Goal: Task Accomplishment & Management: Use online tool/utility

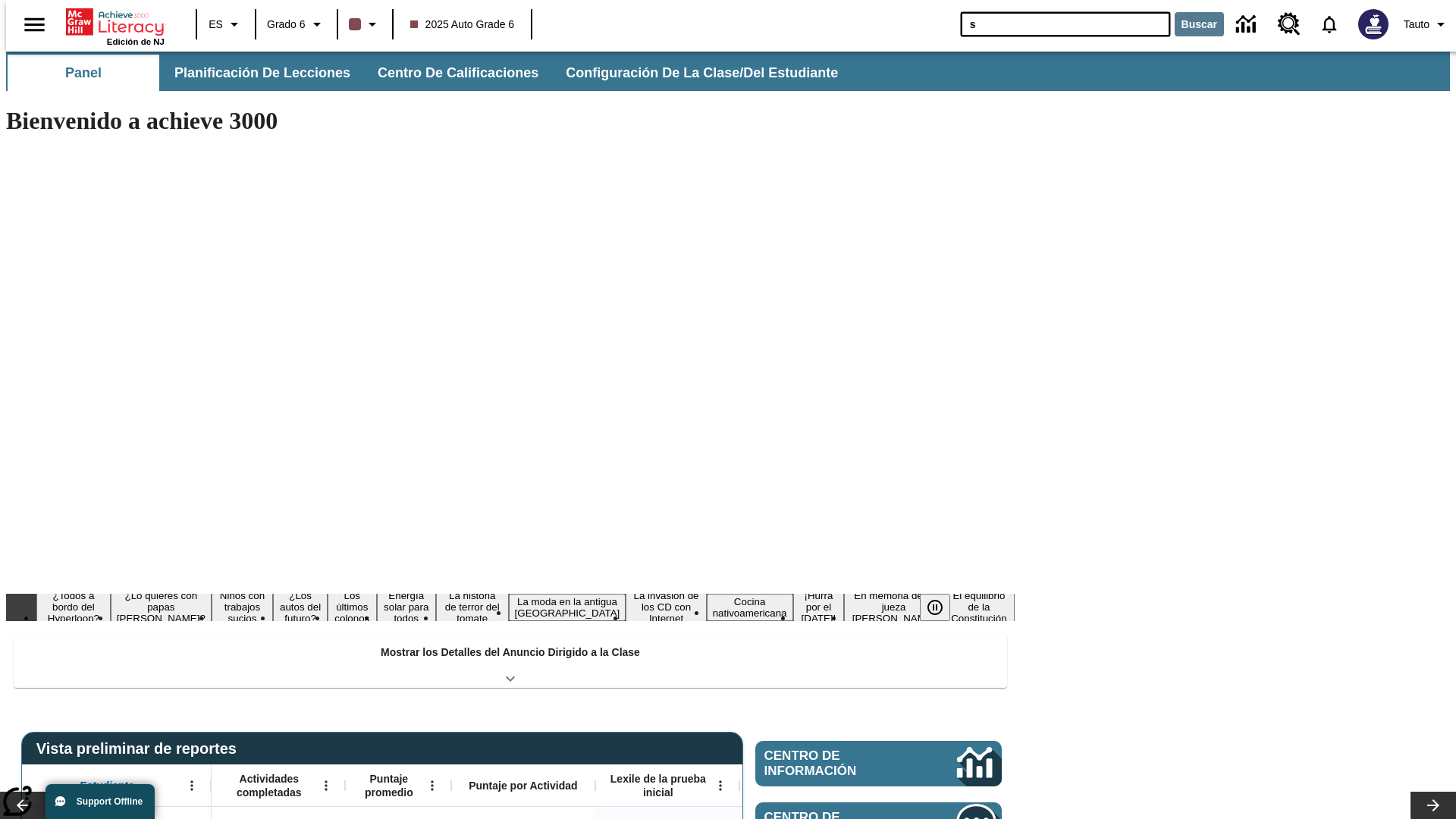
type input "s"
click at [1190, 25] on button "Buscar" at bounding box center [1200, 24] width 49 height 25
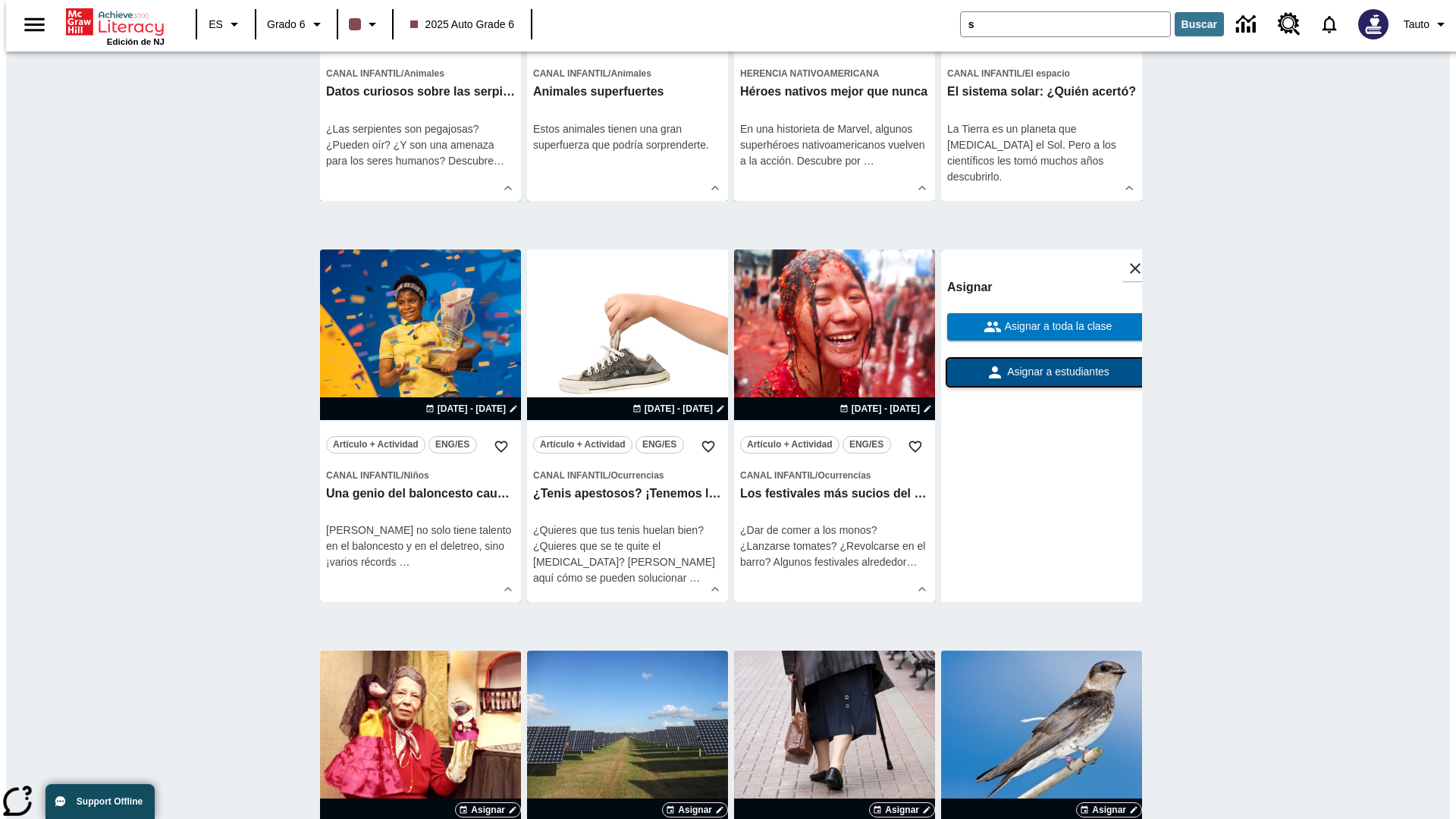
click at [1041, 373] on span "Asignar a estudiantes" at bounding box center [1057, 372] width 105 height 16
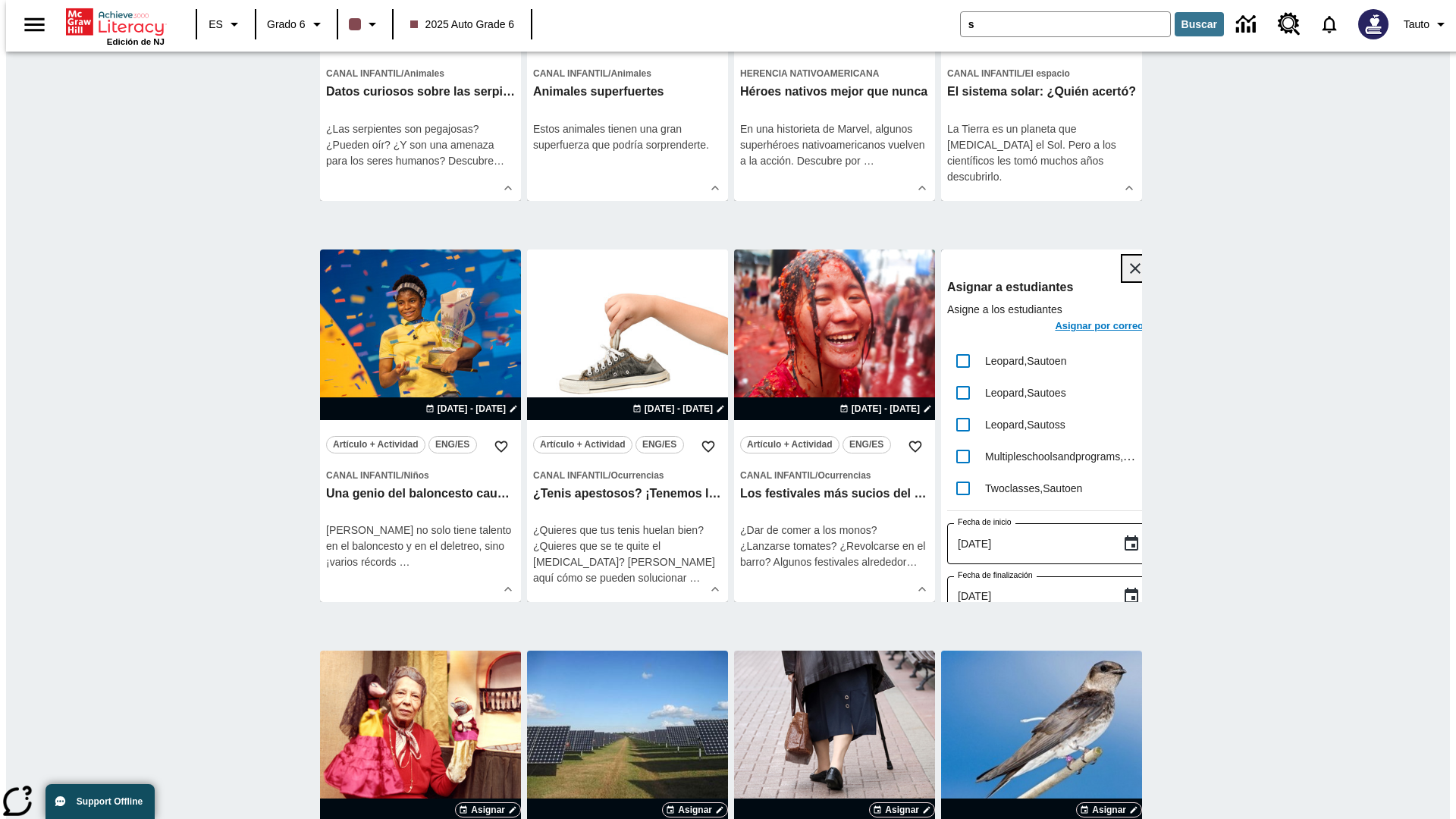
click at [1130, 269] on icon "Cerrar" at bounding box center [1135, 268] width 11 height 11
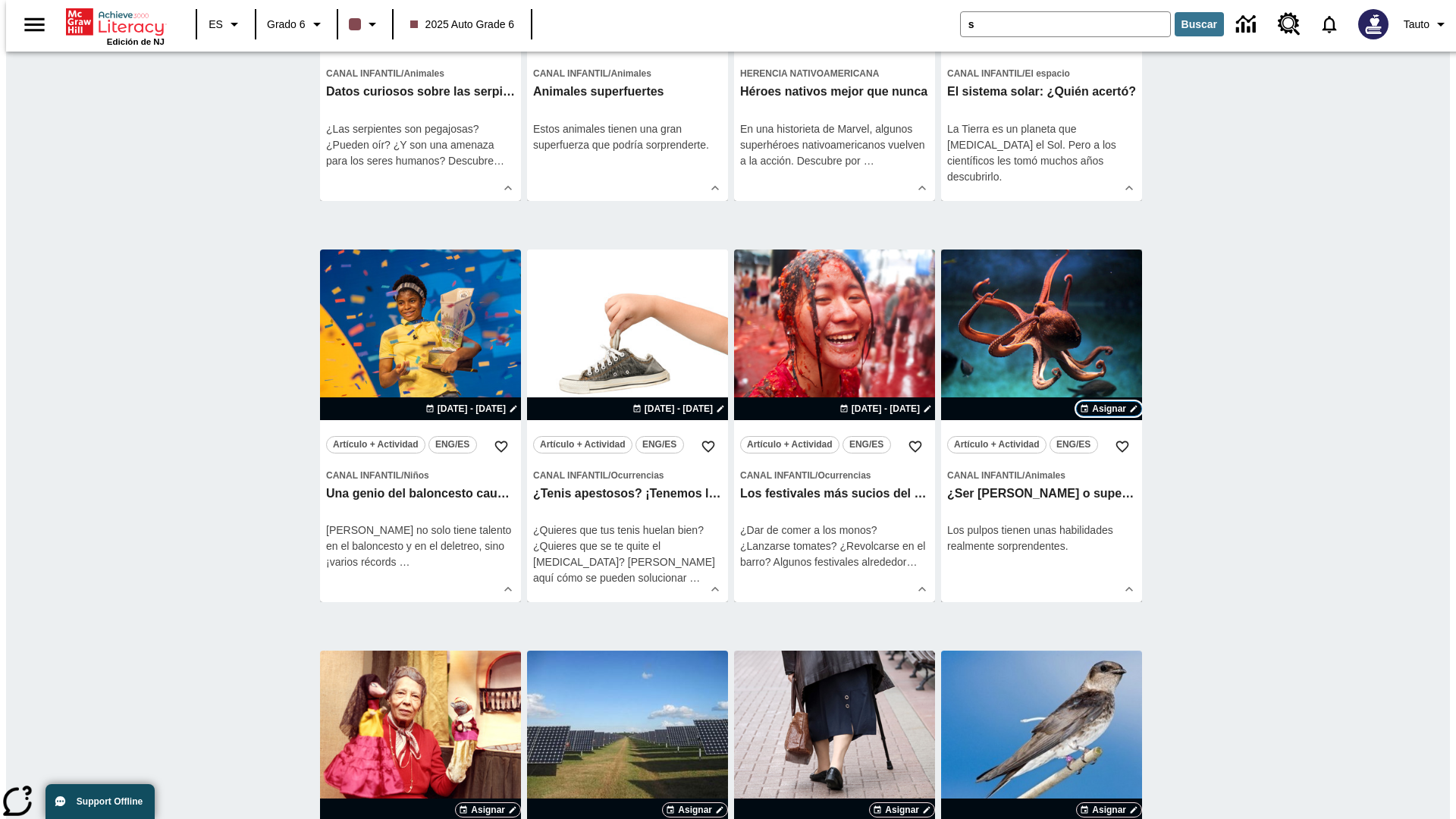
click at [1109, 410] on span "Asignar" at bounding box center [1109, 409] width 34 height 14
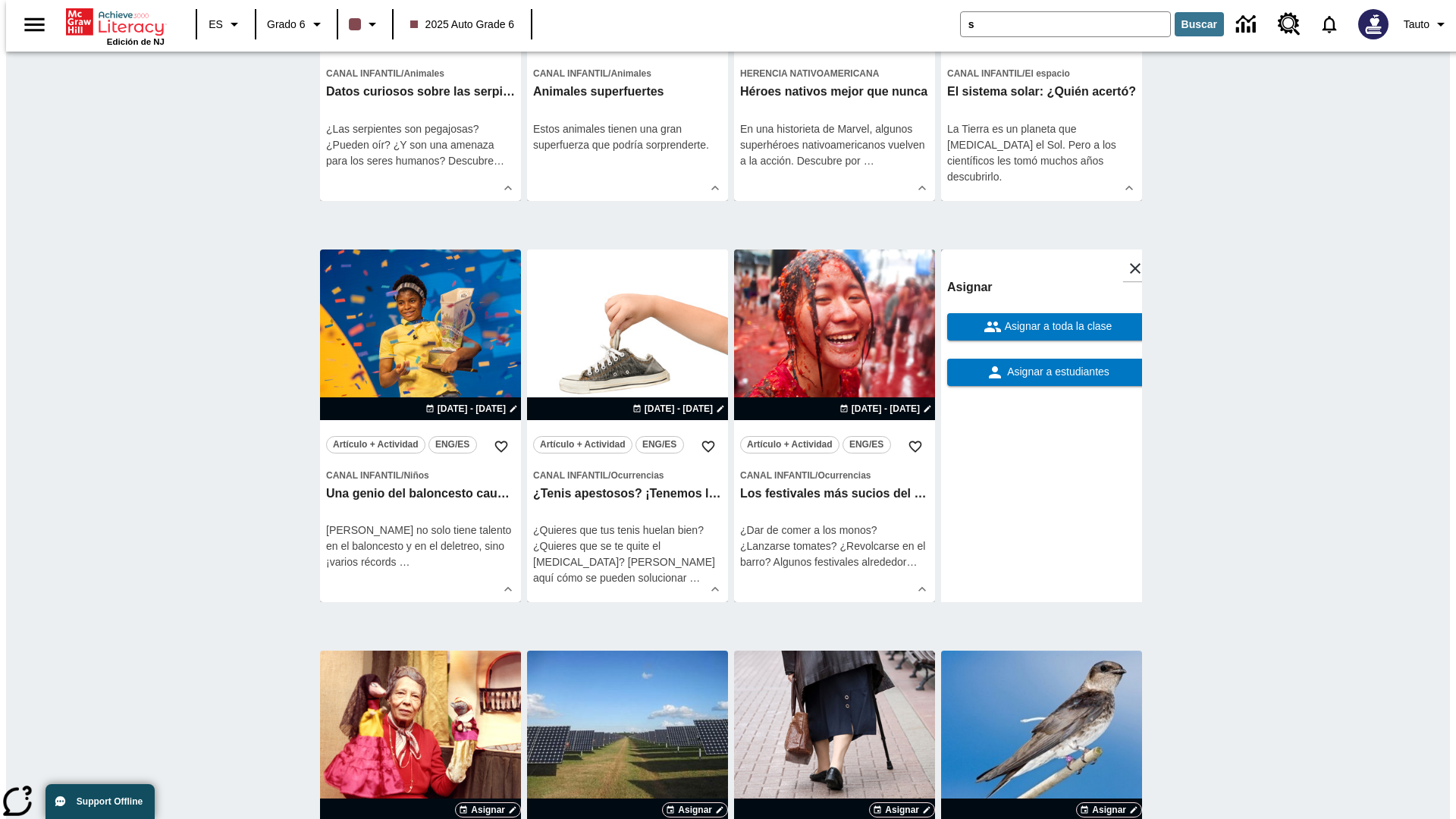
scroll to position [997, 0]
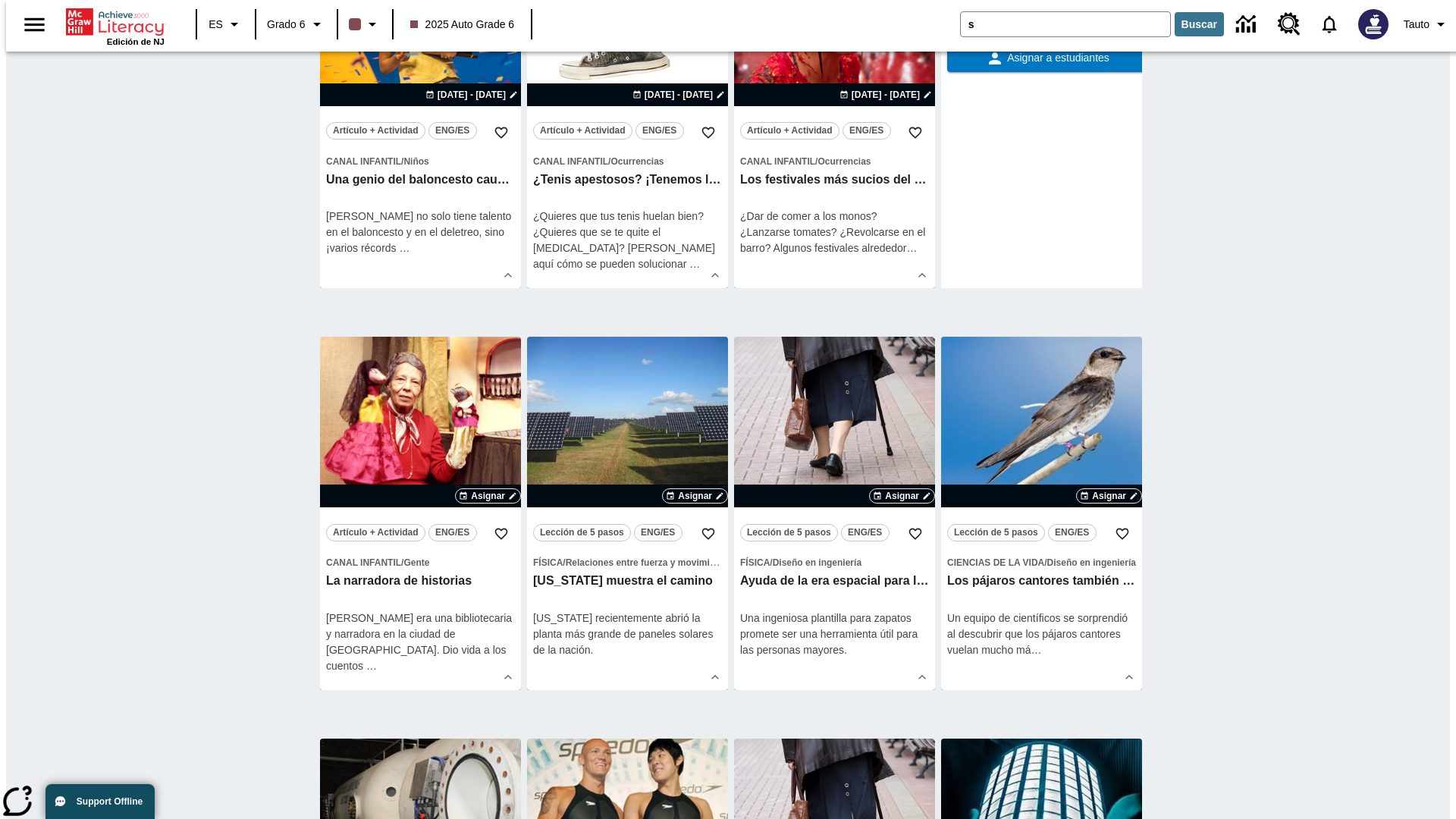
click at [1041, 20] on span "Asignar a toda la clase" at bounding box center [1057, 12] width 111 height 16
